Goal: Task Accomplishment & Management: Use online tool/utility

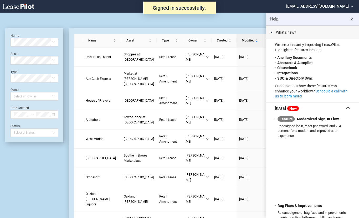
click at [352, 19] on md-icon "close" at bounding box center [351, 19] width 6 height 6
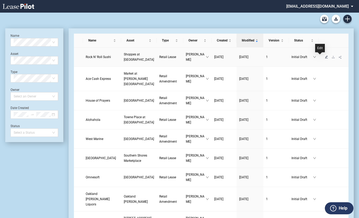
click at [325, 56] on icon "edit" at bounding box center [326, 56] width 3 height 3
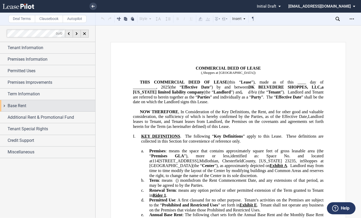
click at [72, 103] on div "Base Rent" at bounding box center [52, 106] width 88 height 6
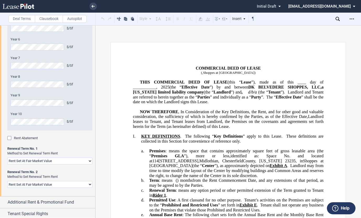
scroll to position [229, 0]
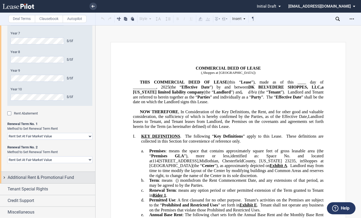
click at [36, 180] on span "Additional Rent & Promotional Fund" at bounding box center [41, 177] width 66 height 6
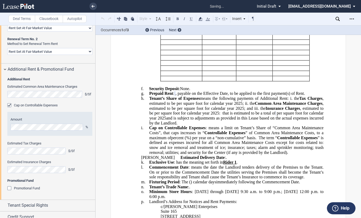
scroll to position [340, 0]
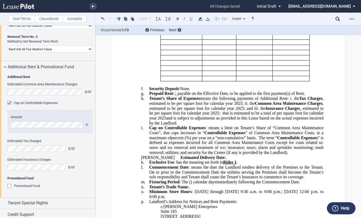
click at [10, 101] on div "Cap on Controllable Expenses" at bounding box center [9, 103] width 5 height 5
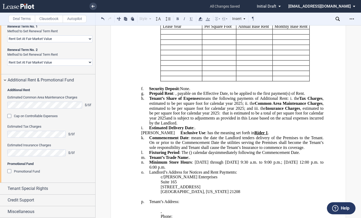
scroll to position [326, 0]
click at [10, 101] on div "Estimated Common Area Maintenance Charges $/Sf" at bounding box center [49, 102] width 85 height 13
click at [10, 117] on div "Cap on Controllable Expenses" at bounding box center [9, 117] width 5 height 5
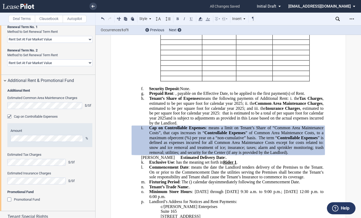
click at [315, 140] on span "Controllable Expenses" at bounding box center [297, 137] width 41 height 5
click at [315, 140] on span "” of Common Area Maintenance Costs, to a maximum of" at bounding box center [236, 135] width 175 height 9
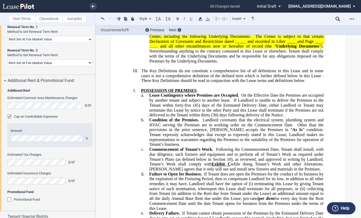
scroll to position [1022, 0]
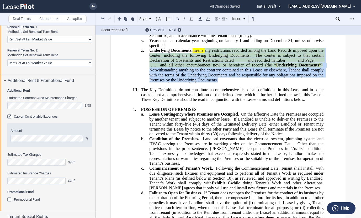
drag, startPoint x: 227, startPoint y: 115, endPoint x: 205, endPoint y: 87, distance: 36.4
click at [205, 82] on p "z. Underlying Documents : means any restrictions recorded among the Land Record…" at bounding box center [236, 65] width 174 height 34
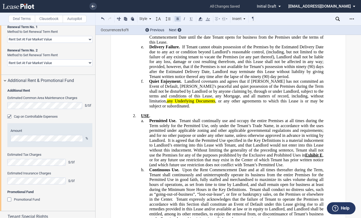
scroll to position [1180, 0]
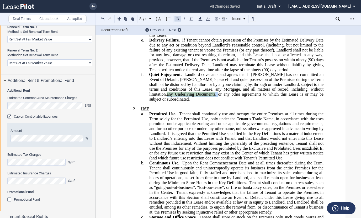
drag, startPoint x: 296, startPoint y: 124, endPoint x: 169, endPoint y: 128, distance: 127.2
click at [169, 101] on span "Quiet Enjoyment. Landlord covenants and agrees that if [PERSON_NAME] has not co…" at bounding box center [237, 86] width 176 height 29
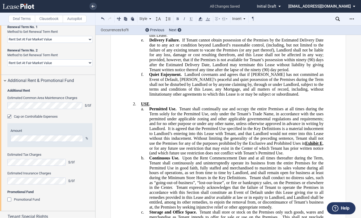
click at [270, 96] on span "Landlord covenants and agrees that if [PERSON_NAME] has not committed an Event …" at bounding box center [236, 84] width 175 height 24
click at [304, 96] on span "Landlord covenants and agrees that if [PERSON_NAME] has not committed an Event …" at bounding box center [236, 84] width 175 height 24
click at [271, 96] on span "Landlord covenants and agrees that if [PERSON_NAME] has not committed an Event …" at bounding box center [236, 84] width 175 height 24
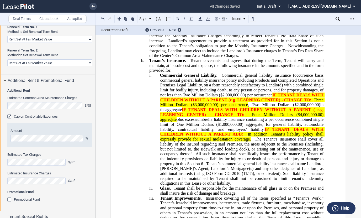
scroll to position [1889, 0]
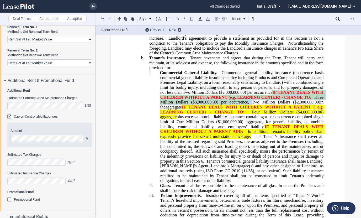
drag, startPoint x: 272, startPoint y: 130, endPoint x: 246, endPoint y: 139, distance: 27.7
click at [246, 139] on span "Commercial General Liability. Commercial general liability insurance (occurrenc…" at bounding box center [242, 126] width 165 height 113
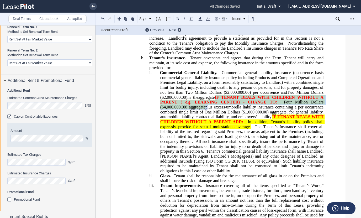
drag, startPoint x: 219, startPoint y: 134, endPoint x: 205, endPoint y: 145, distance: 17.5
click at [205, 145] on span "Commercial General Liability. Commercial general liability insurance (occurrenc…" at bounding box center [242, 121] width 165 height 103
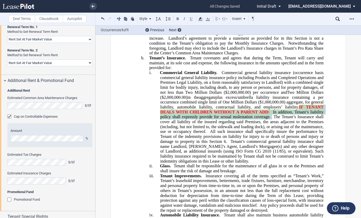
drag, startPoint x: 298, startPoint y: 144, endPoint x: 271, endPoint y: 153, distance: 28.7
click at [271, 153] on span "Commercial General Liability. Commercial general liability insurance (occurrenc…" at bounding box center [242, 116] width 165 height 93
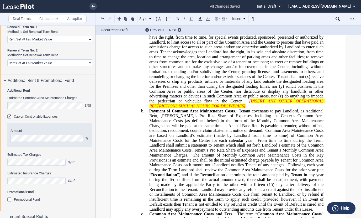
scroll to position [2861, 0]
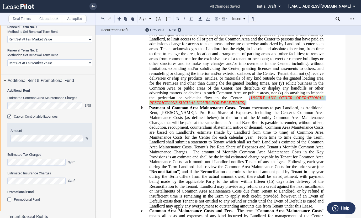
drag, startPoint x: 314, startPoint y: 141, endPoint x: 308, endPoint y: 138, distance: 7.5
click at [308, 105] on p "a. Operation of Common Area. Landlord grants to Tenant, in common with others, …" at bounding box center [236, 42] width 174 height 128
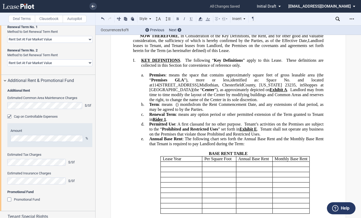
scroll to position [158, 0]
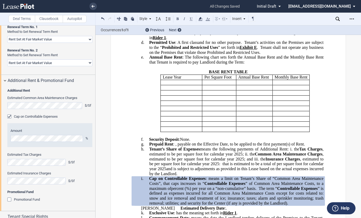
click at [276, 70] on p "﻿" at bounding box center [228, 67] width 191 height 5
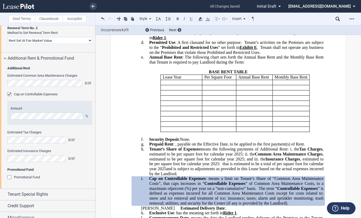
scroll to position [353, 0]
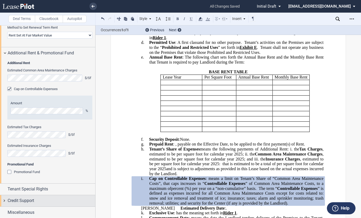
click at [41, 204] on div "Credit Support" at bounding box center [47, 200] width 95 height 11
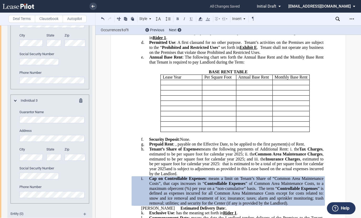
scroll to position [781, 0]
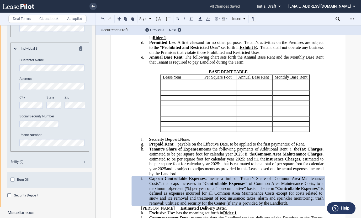
click at [9, 195] on div "Security Deposit" at bounding box center [9, 195] width 5 height 5
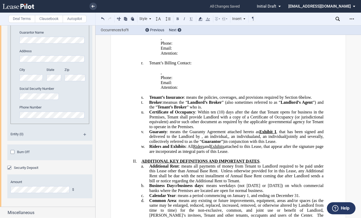
scroll to position [420, 0]
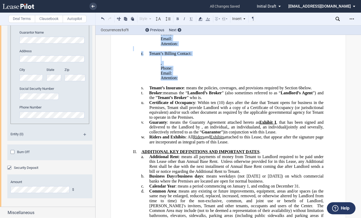
drag, startPoint x: 198, startPoint y: 98, endPoint x: 155, endPoint y: 45, distance: 68.2
click at [201, 18] on use at bounding box center [201, 19] width 4 height 4
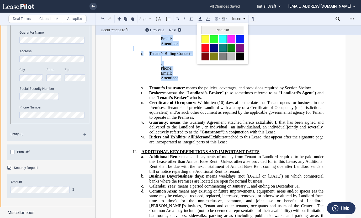
drag, startPoint x: 206, startPoint y: 37, endPoint x: 209, endPoint y: 69, distance: 32.4
click at [206, 37] on button at bounding box center [206, 39] width 8 height 8
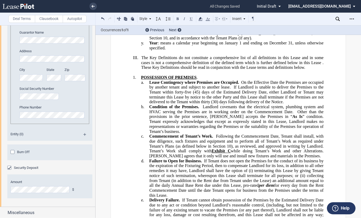
scroll to position [1024, 0]
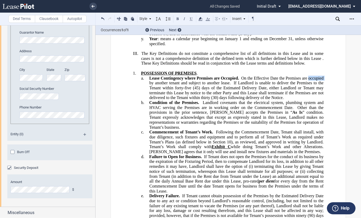
drag, startPoint x: 325, startPoint y: 113, endPoint x: 308, endPoint y: 115, distance: 17.7
drag, startPoint x: 313, startPoint y: 114, endPoint x: 196, endPoint y: 117, distance: 117.4
click at [196, 85] on span "On the Effective Date the Premises are under lease to another tenant and subjec…" at bounding box center [236, 80] width 175 height 9
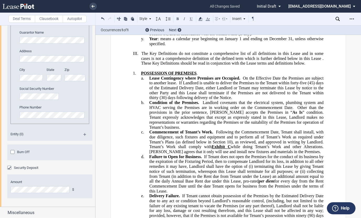
click at [175, 85] on span "On the Effective Date the Premises are subject to another lease." at bounding box center [236, 80] width 175 height 9
click at [210, 90] on span "If Landlord is unable to deliver the Premises to the Tenant within forty-five" at bounding box center [236, 85] width 175 height 9
click at [209, 90] on span "If Landlord is unable to deliver the Premises to the Tenant within forty-five" at bounding box center [236, 85] width 175 height 9
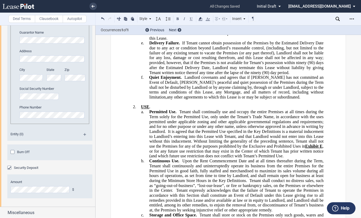
scroll to position [1182, 0]
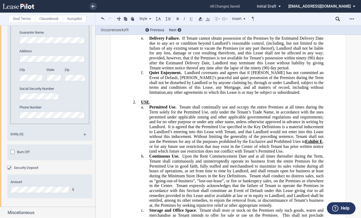
click at [267, 95] on p "f. Quiet Enjoyment. Landlord covenants and agrees that if [PERSON_NAME] has not…" at bounding box center [236, 82] width 174 height 25
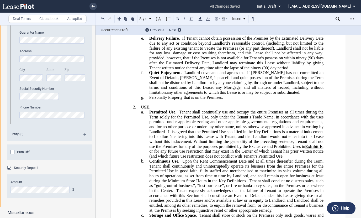
click at [165, 100] on span "​Personalty Property that is on the Premises." at bounding box center [186, 97] width 74 height 5
drag, startPoint x: 218, startPoint y: 131, endPoint x: 148, endPoint y: 130, distance: 69.6
click at [149, 100] on span "​Personal Property that is on the Premises." at bounding box center [184, 97] width 70 height 5
click at [178, 17] on button at bounding box center [178, 18] width 6 height 6
click at [237, 100] on p "g. ​ Personal Property that is on the Premises ." at bounding box center [236, 97] width 174 height 5
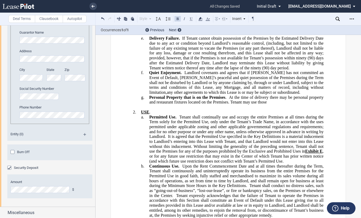
click at [187, 104] on span "​ Personal Property that is on the Premises . At the time of delivery there may…" at bounding box center [237, 99] width 176 height 9
drag, startPoint x: 214, startPoint y: 135, endPoint x: 196, endPoint y: 135, distance: 17.3
click at [196, 104] on span "​ Personal Property that is on the Premises . At the time of delivery there may…" at bounding box center [237, 99] width 176 height 9
drag, startPoint x: 215, startPoint y: 134, endPoint x: 196, endPoint y: 134, distance: 18.9
click at [196, 104] on span "​ Personal Property that is on the Premises . At the time of delivery there may…" at bounding box center [237, 99] width 176 height 9
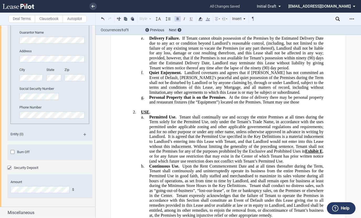
click at [178, 15] on button at bounding box center [178, 18] width 6 height 6
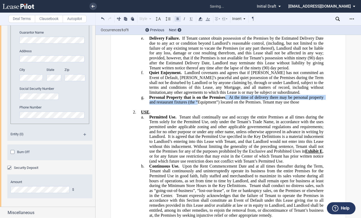
click at [176, 18] on button at bounding box center [178, 18] width 6 height 6
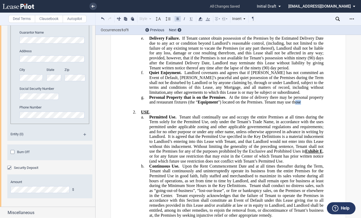
drag, startPoint x: 302, startPoint y: 134, endPoint x: 295, endPoint y: 133, distance: 7.1
click at [295, 105] on p "g. ​ Personal Property that is on the Premises . At the time of delivery there …" at bounding box center [236, 100] width 174 height 10
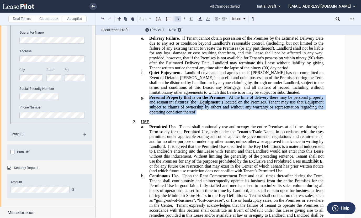
drag, startPoint x: 215, startPoint y: 147, endPoint x: 148, endPoint y: 132, distance: 68.5
click at [149, 115] on p "g. ​ Personal Property that is on the Premises . At the time of delivery there …" at bounding box center [236, 105] width 174 height 20
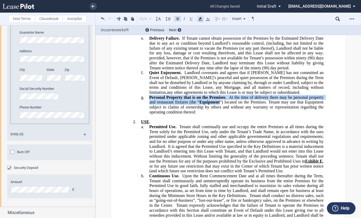
click at [199, 18] on icon at bounding box center [200, 19] width 6 height 6
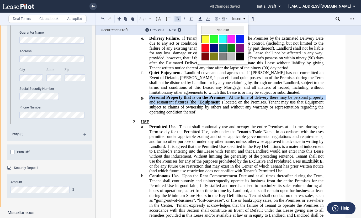
click at [206, 37] on button at bounding box center [206, 39] width 8 height 8
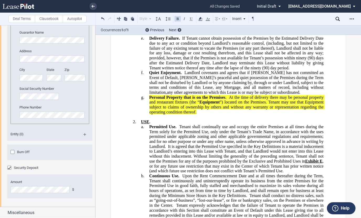
click at [203, 149] on span "Tenant shall continually use and occupy the entire Premises at all times during…" at bounding box center [236, 136] width 175 height 24
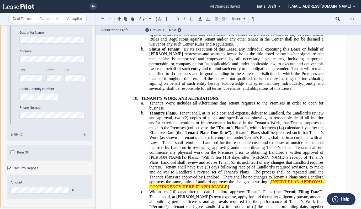
scroll to position [818, 0]
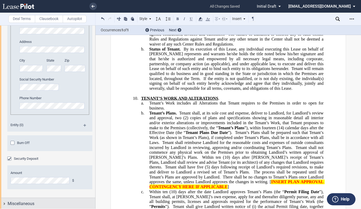
click at [27, 204] on span "Miscellaneous" at bounding box center [21, 203] width 27 height 6
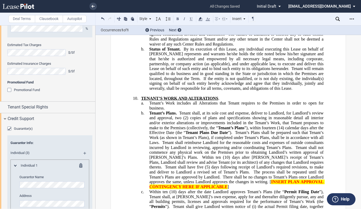
scroll to position [435, 0]
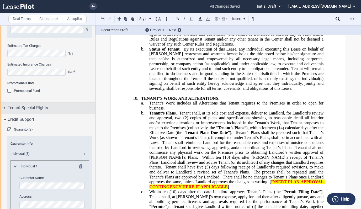
click at [61, 110] on div "Tenant Special Rights" at bounding box center [47, 107] width 95 height 11
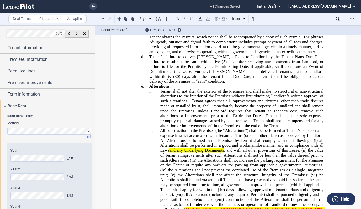
scroll to position [3467, 0]
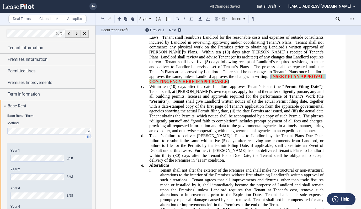
drag, startPoint x: 227, startPoint y: 119, endPoint x: 222, endPoint y: 117, distance: 5.2
click at [222, 84] on p "b. Tenant’s Plans. Tenant shall, at its sole cost and expense, deliver to Landl…" at bounding box center [236, 44] width 174 height 79
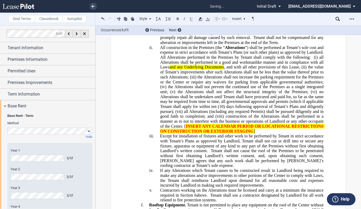
scroll to position [3624, 0]
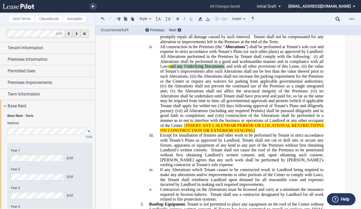
drag, startPoint x: 225, startPoint y: 109, endPoint x: 172, endPoint y: 109, distance: 52.8
click at [172, 109] on span "All construction in the Premises (the “ Alterations ”) shall be performed at Te…" at bounding box center [243, 88] width 166 height 88
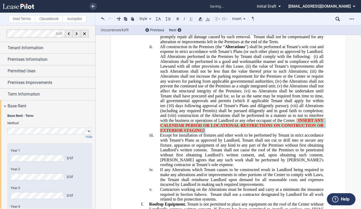
drag, startPoint x: 300, startPoint y: 172, endPoint x: 297, endPoint y: 164, distance: 8.6
click at [297, 133] on p "ii. All construction in the Premises (the “ Alterations ”) shall be performed a…" at bounding box center [241, 88] width 163 height 89
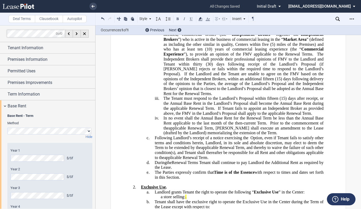
scroll to position [10531, 0]
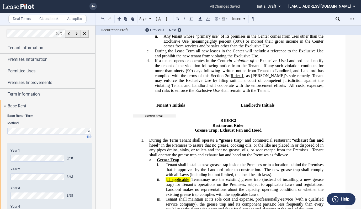
scroll to position [10715, 0]
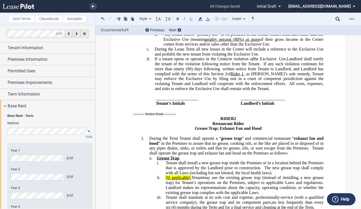
click at [199, 12] on p "a store selling: ﻿ ﻿ ." at bounding box center [242, 9] width 163 height 5
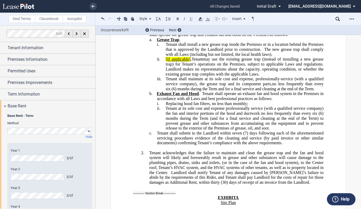
scroll to position [10847, 0]
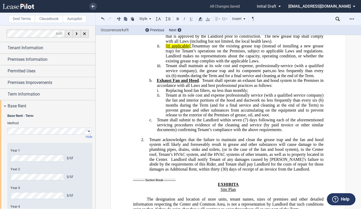
click at [191, 48] on span "," at bounding box center [191, 46] width 1 height 5
drag, startPoint x: 191, startPoint y: 139, endPoint x: 164, endPoint y: 140, distance: 27.1
click at [166, 63] on p "ii. [If applicable] , Tenant may use the existing grease trap (instead of insta…" at bounding box center [245, 54] width 158 height 20
click at [199, 19] on icon at bounding box center [200, 19] width 6 height 6
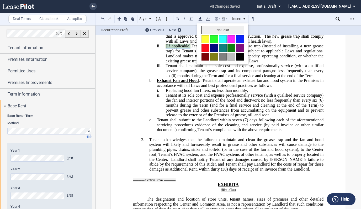
click at [204, 28] on button "No Color" at bounding box center [223, 30] width 43 height 8
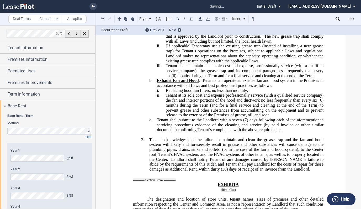
drag, startPoint x: 221, startPoint y: 119, endPoint x: 220, endPoint y: 123, distance: 4.3
click at [221, 29] on p "a. Grease Trap ." at bounding box center [240, 26] width 167 height 5
click at [191, 48] on span "," at bounding box center [191, 46] width 1 height 5
click at [167, 48] on span "[If applicable," at bounding box center [178, 46] width 24 height 5
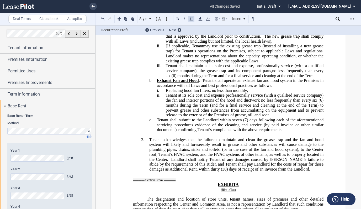
click at [167, 48] on span "[If applicable," at bounding box center [178, 46] width 24 height 5
click at [166, 48] on span "[If applicable," at bounding box center [178, 46] width 24 height 5
drag, startPoint x: 186, startPoint y: 141, endPoint x: 164, endPoint y: 139, distance: 21.6
click at [166, 48] on span "If applicable," at bounding box center [177, 46] width 22 height 5
click at [193, 16] on button at bounding box center [191, 18] width 6 height 6
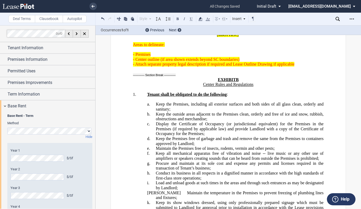
scroll to position [11057, 0]
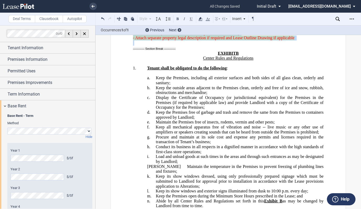
drag, startPoint x: 280, startPoint y: 140, endPoint x: 188, endPoint y: 105, distance: 98.9
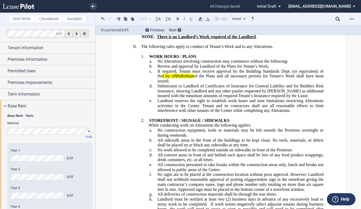
scroll to position [11398, 0]
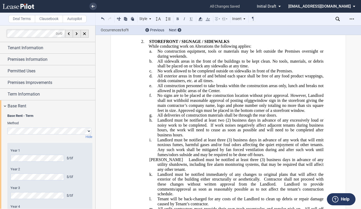
drag, startPoint x: 190, startPoint y: 92, endPoint x: 157, endPoint y: 93, distance: 33.1
drag, startPoint x: 191, startPoint y: 93, endPoint x: 156, endPoint y: 93, distance: 34.4
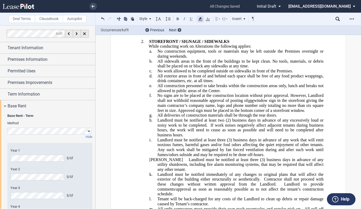
click at [201, 17] on icon at bounding box center [200, 19] width 6 height 6
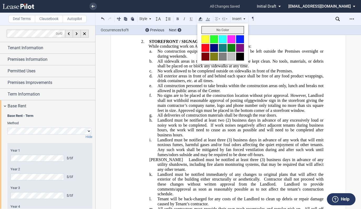
click at [215, 29] on button "No Color" at bounding box center [223, 30] width 43 height 8
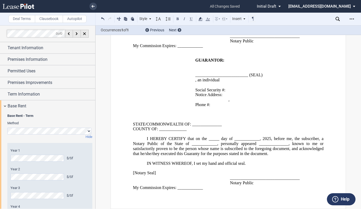
scroll to position [14278, 0]
click at [304, 96] on p "﻿ ﻿" at bounding box center [276, 94] width 95 height 5
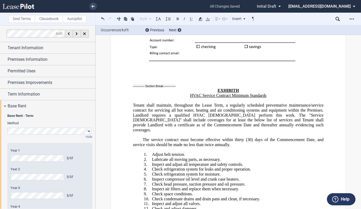
scroll to position [12755, 0]
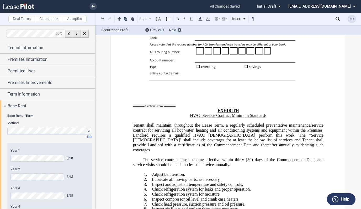
click at [352, 20] on icon "Open Lease options menu" at bounding box center [352, 19] width 4 height 4
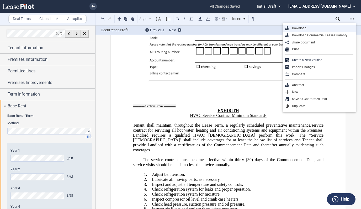
click at [298, 28] on div "Download" at bounding box center [322, 28] width 64 height 4
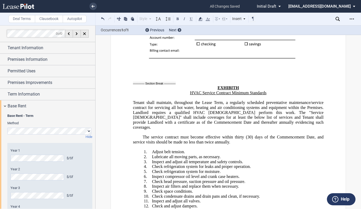
scroll to position [12781, 0]
